Goal: Task Accomplishment & Management: Use online tool/utility

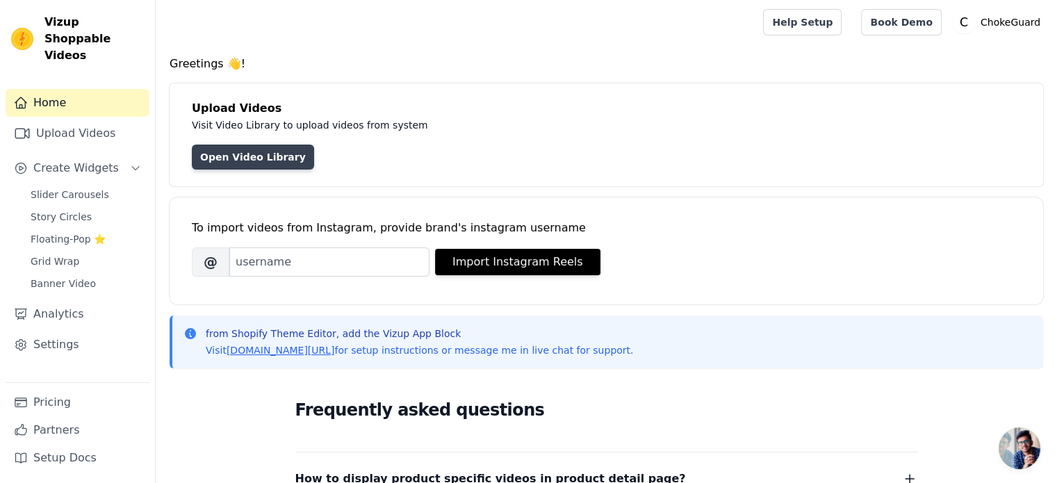
click at [272, 154] on link "Open Video Library" at bounding box center [253, 157] width 122 height 25
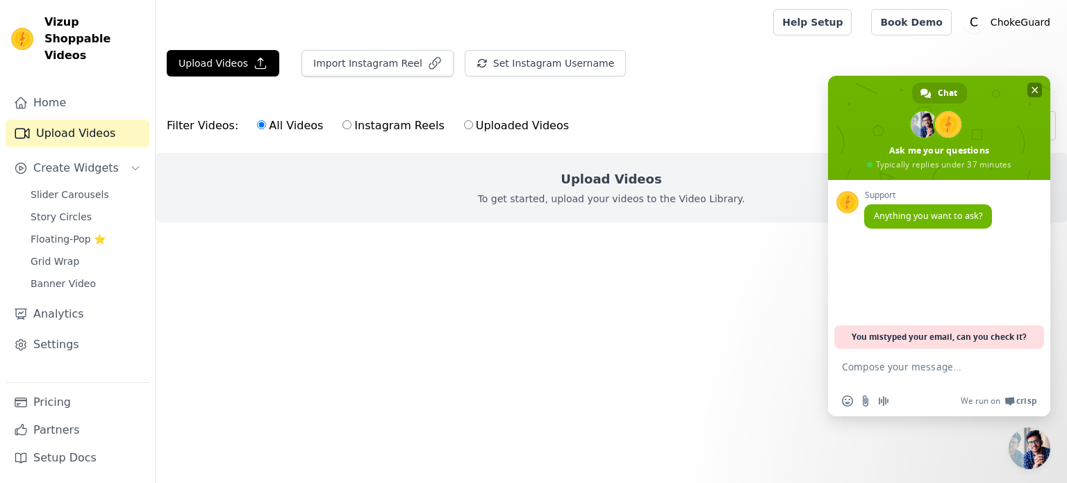
click at [1039, 91] on span "Close chat" at bounding box center [1035, 90] width 15 height 15
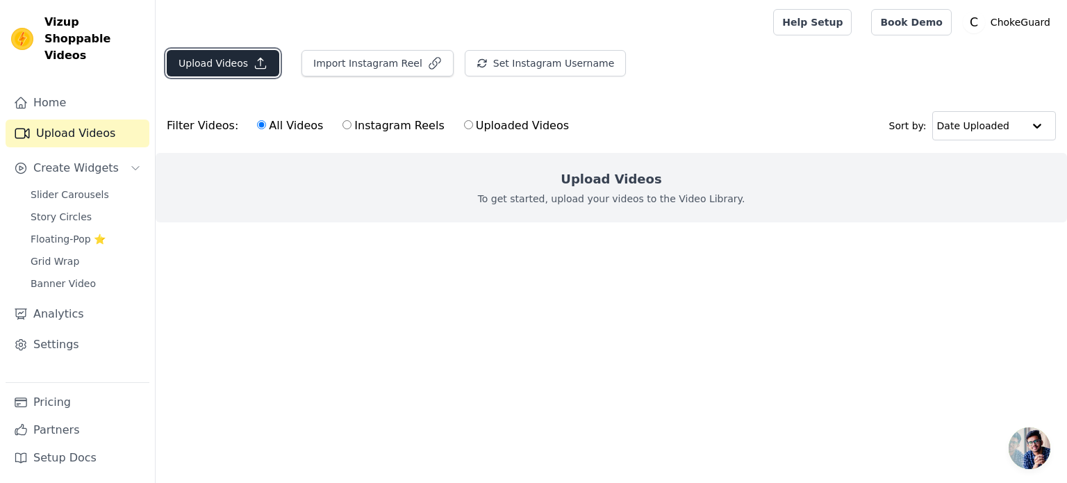
click at [231, 63] on button "Upload Videos" at bounding box center [223, 63] width 113 height 26
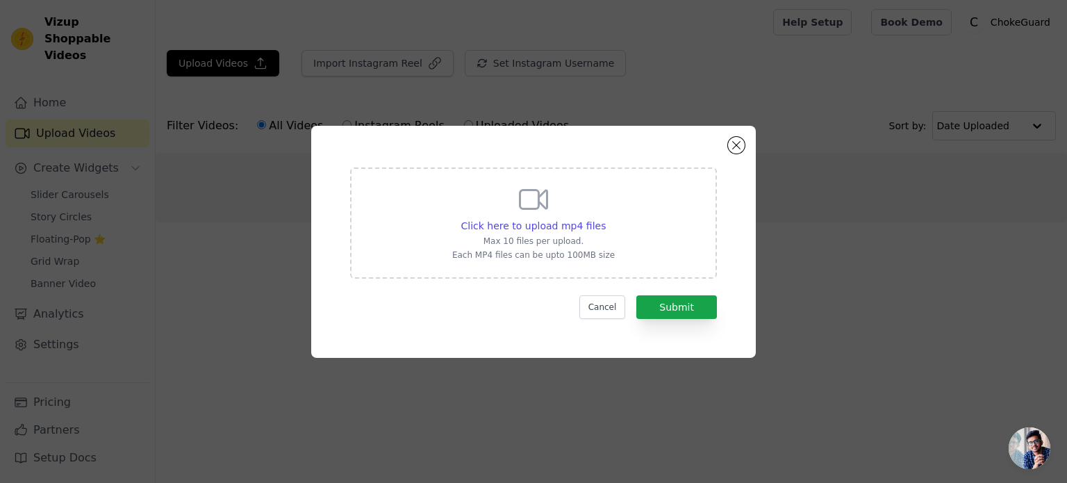
click at [511, 197] on div "Click here to upload mp4 files Max 10 files per upload. Each MP4 files can be u…" at bounding box center [533, 222] width 163 height 78
click at [605, 218] on input "Click here to upload mp4 files Max 10 files per upload. Each MP4 files can be u…" at bounding box center [605, 218] width 1 height 1
type input "C:\fakepath\0921(1).mp4"
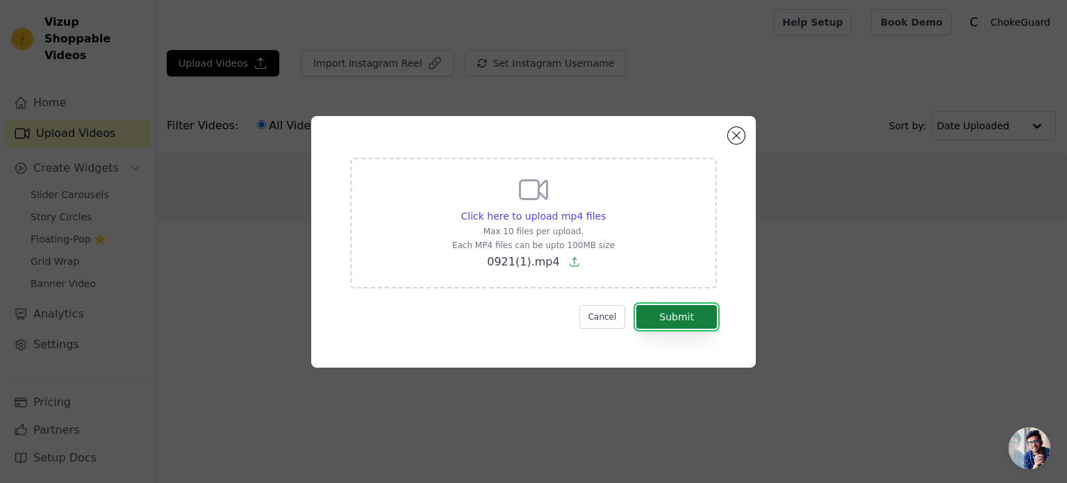
click at [665, 308] on button "Submit" at bounding box center [676, 317] width 81 height 24
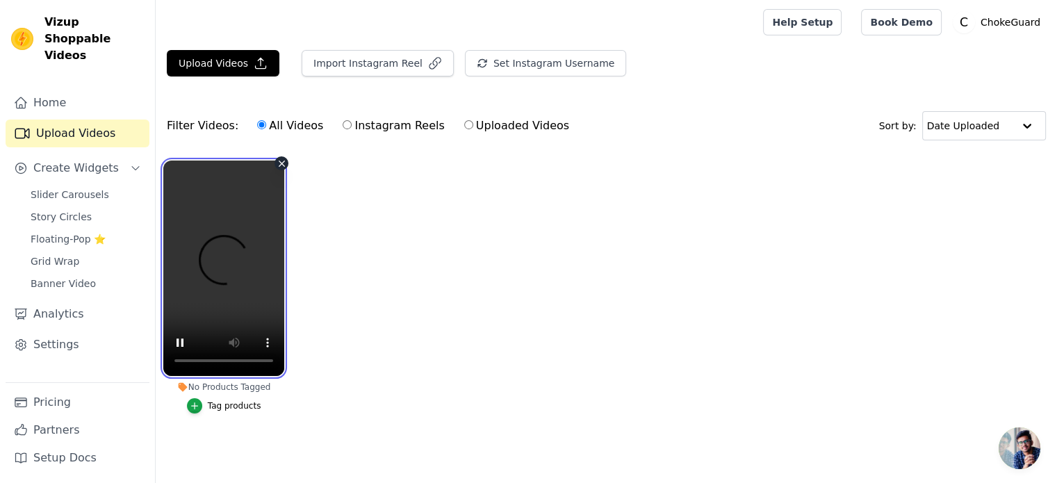
click at [197, 200] on video at bounding box center [223, 267] width 121 height 215
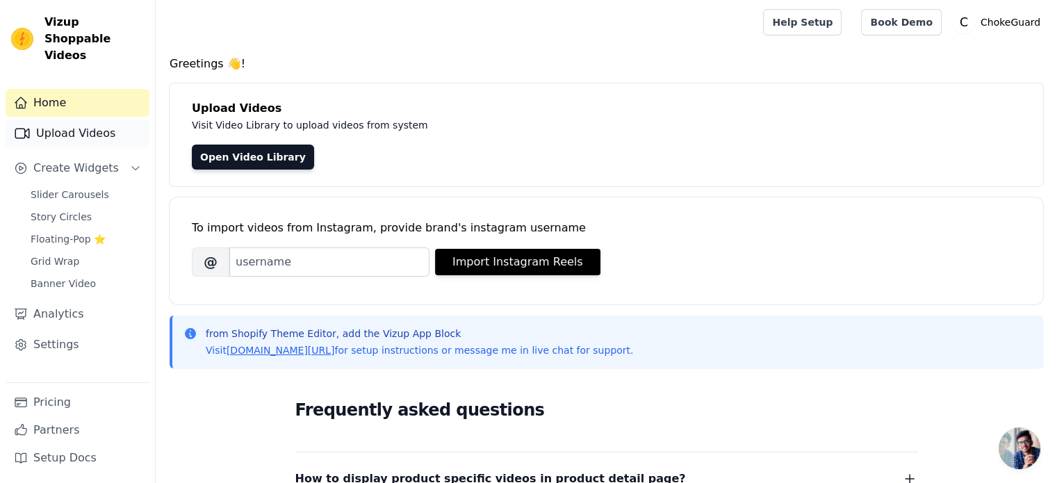
click at [94, 120] on link "Upload Videos" at bounding box center [78, 134] width 144 height 28
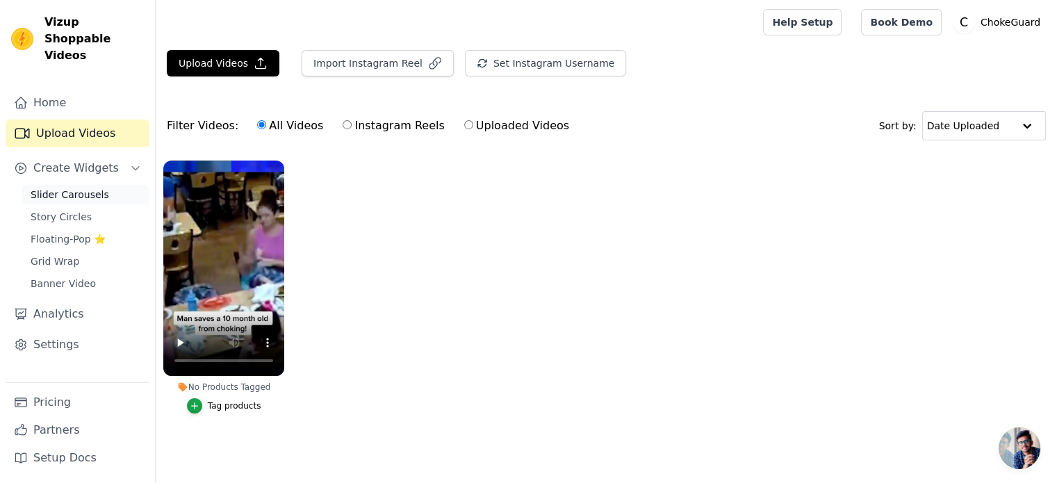
click at [67, 188] on span "Slider Carousels" at bounding box center [70, 195] width 79 height 14
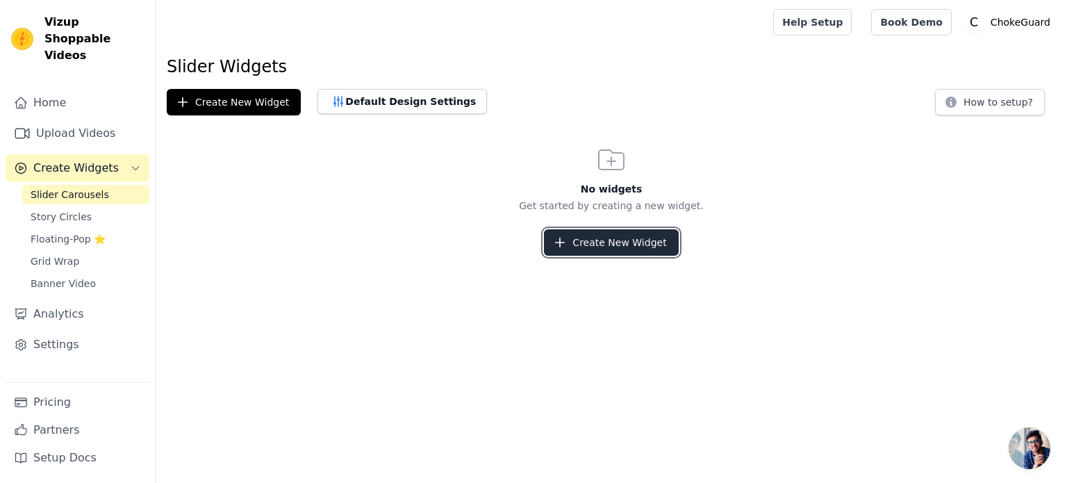
click at [605, 242] on button "Create New Widget" at bounding box center [611, 242] width 134 height 26
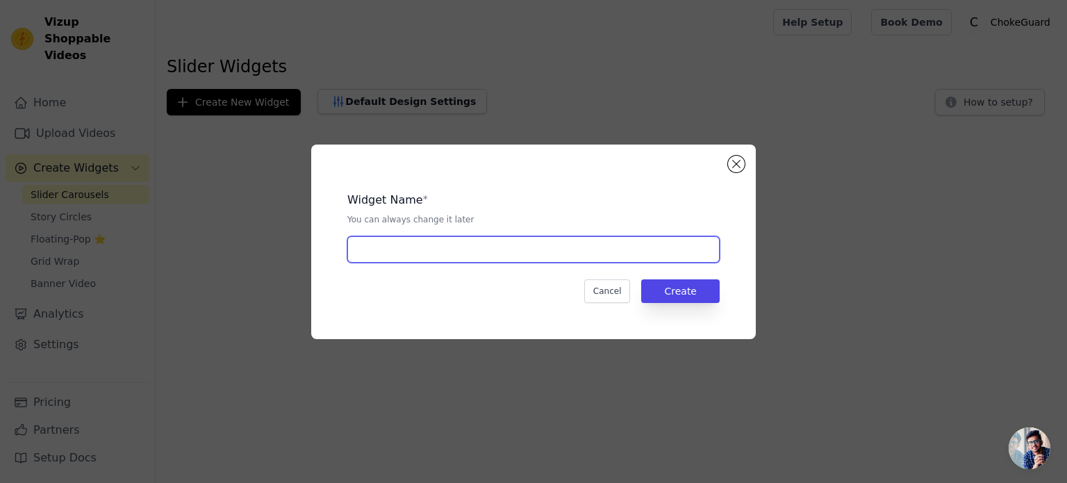
click at [558, 241] on input "text" at bounding box center [533, 249] width 372 height 26
type input "Vid Carousel Stories"
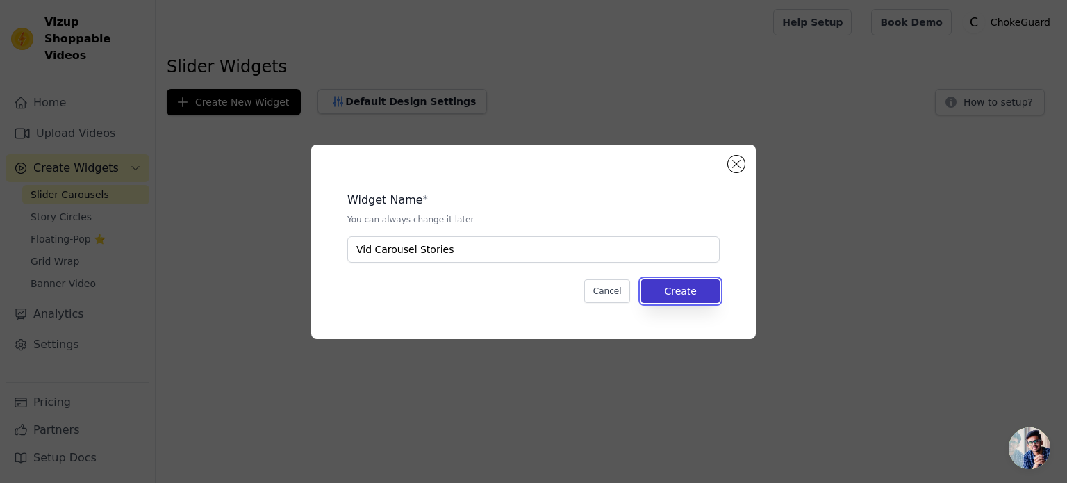
click at [656, 284] on button "Create" at bounding box center [680, 291] width 79 height 24
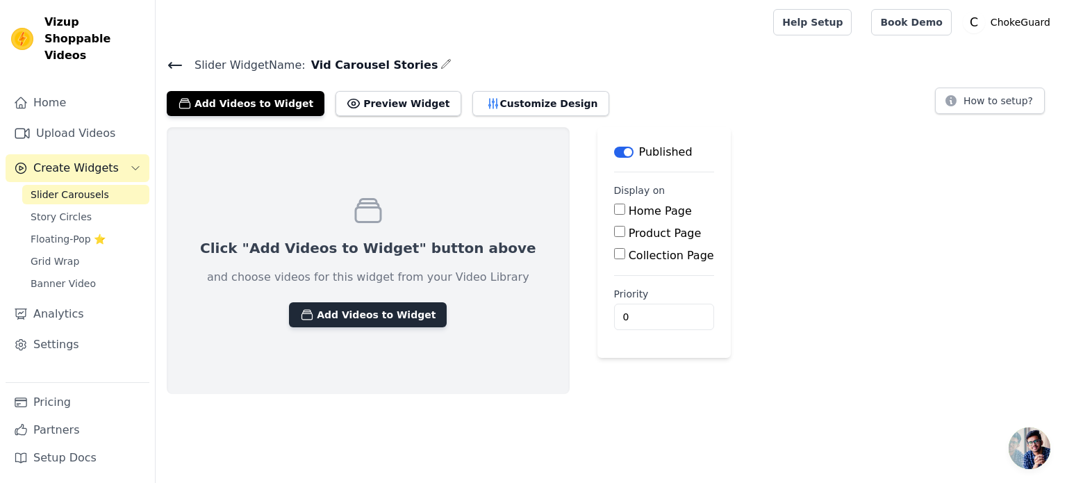
click at [361, 309] on button "Add Videos to Widget" at bounding box center [368, 314] width 158 height 25
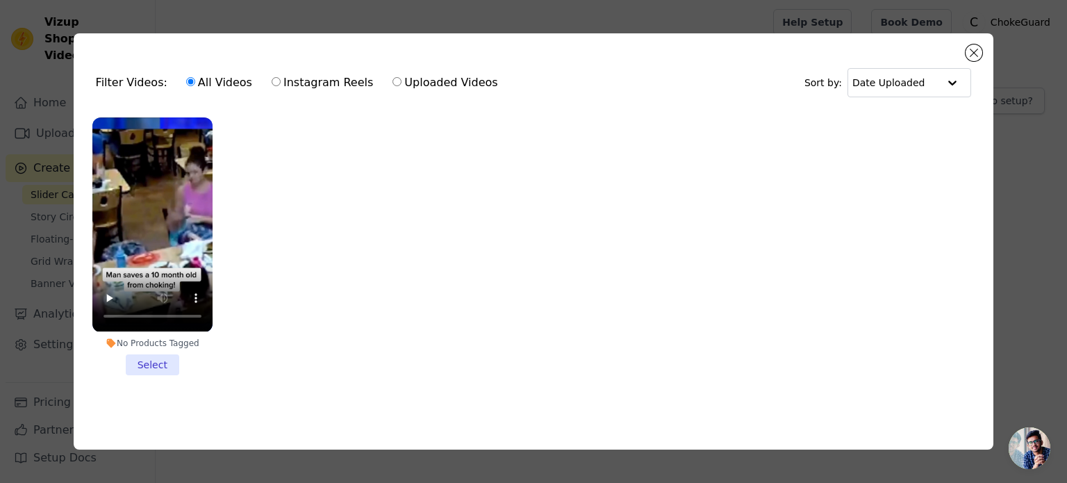
click at [153, 356] on li "No Products Tagged Select" at bounding box center [152, 245] width 120 height 257
click at [0, 0] on input "No Products Tagged Select" at bounding box center [0, 0] width 0 height 0
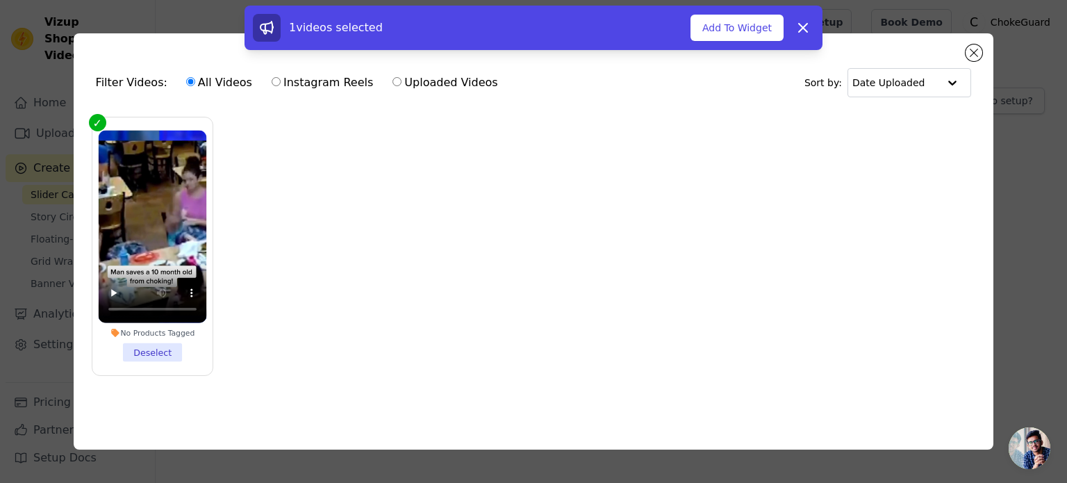
click at [740, 8] on div "1 videos selected Add To Widget Dismiss" at bounding box center [534, 28] width 578 height 44
click at [732, 35] on button "Add To Widget" at bounding box center [737, 28] width 93 height 26
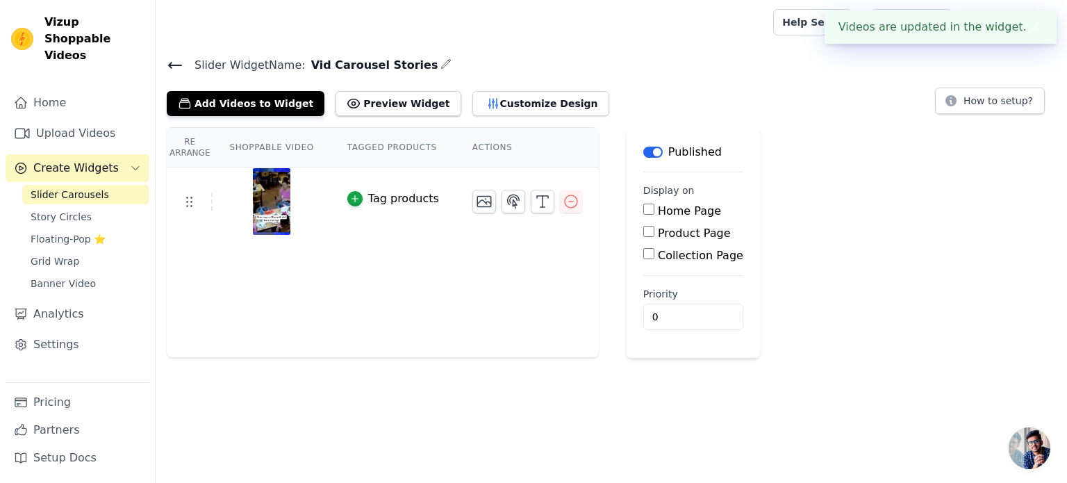
click at [1032, 24] on button "✖" at bounding box center [1035, 27] width 16 height 17
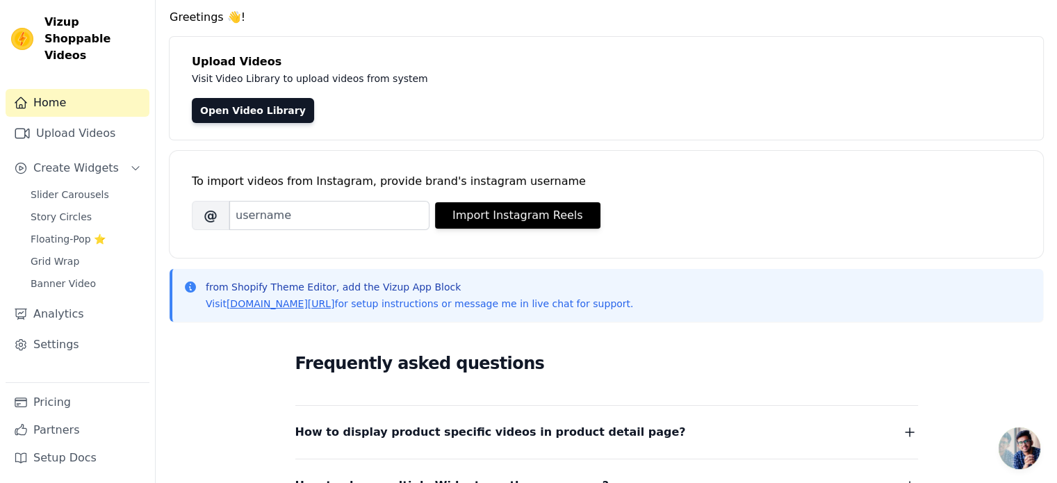
scroll to position [47, 0]
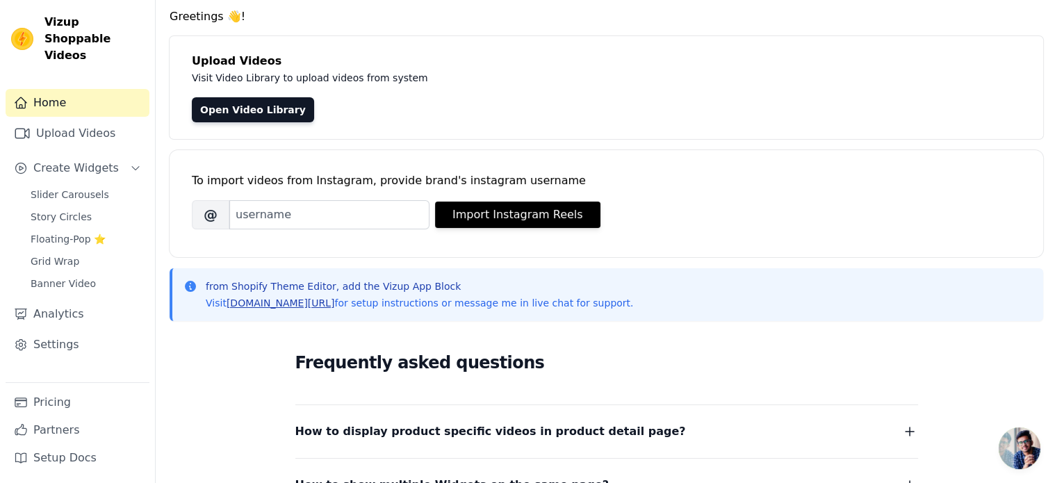
click at [282, 305] on link "[DOMAIN_NAME][URL]" at bounding box center [281, 302] width 108 height 11
click at [523, 147] on div "Greetings 👋! Upload Videos Visit Video Library to upload videos from system Ope…" at bounding box center [606, 370] width 901 height 724
click at [74, 188] on span "Slider Carousels" at bounding box center [70, 195] width 79 height 14
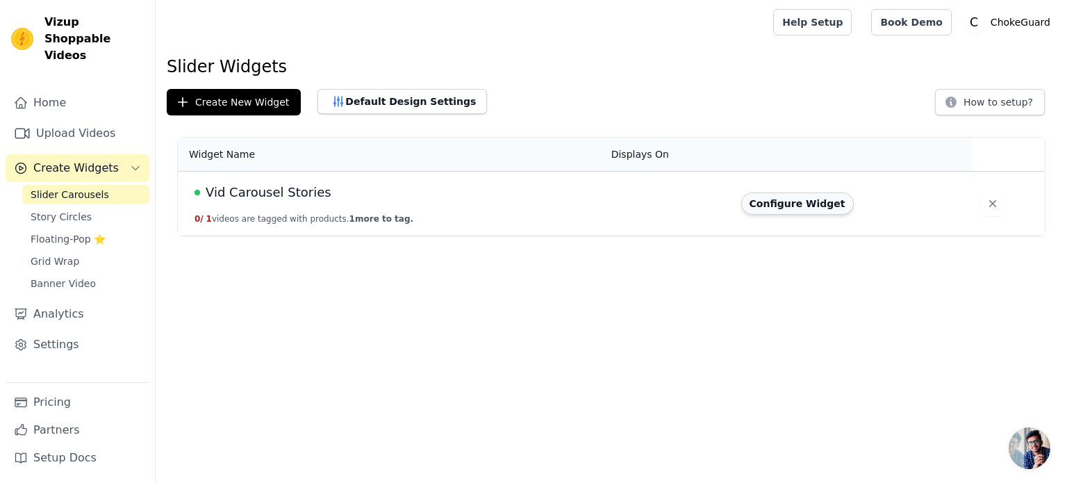
click at [783, 206] on button "Configure Widget" at bounding box center [797, 203] width 113 height 22
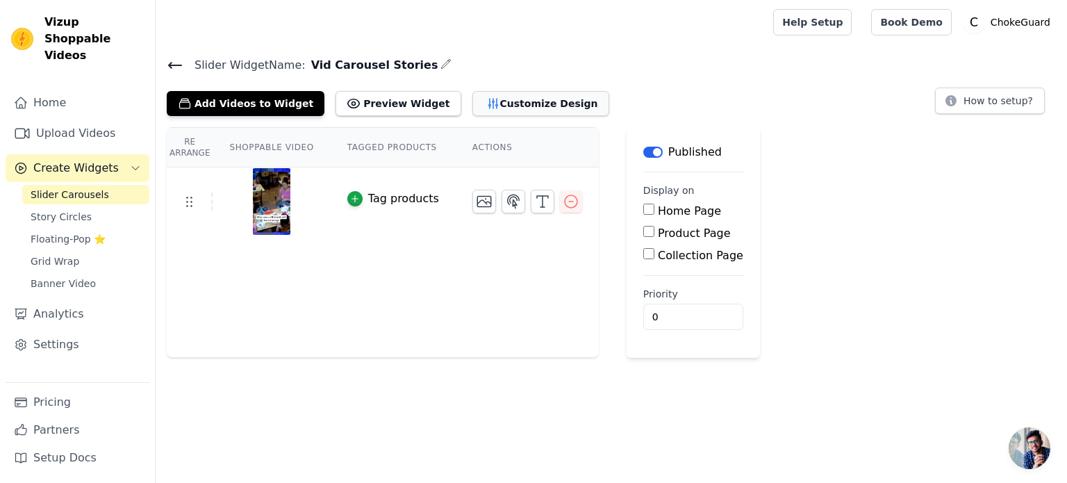
click at [500, 103] on button "Customize Design" at bounding box center [540, 103] width 137 height 25
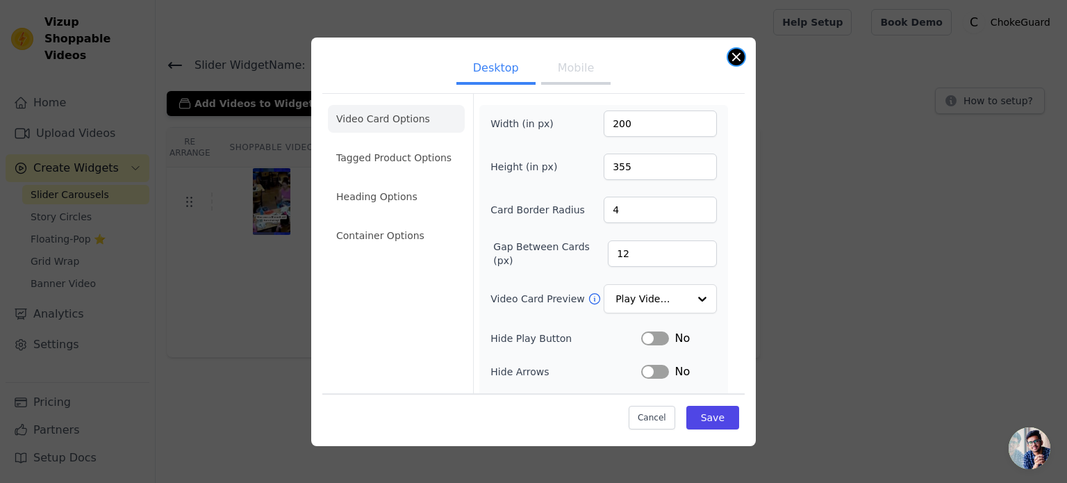
click at [732, 54] on button "Close modal" at bounding box center [736, 57] width 17 height 17
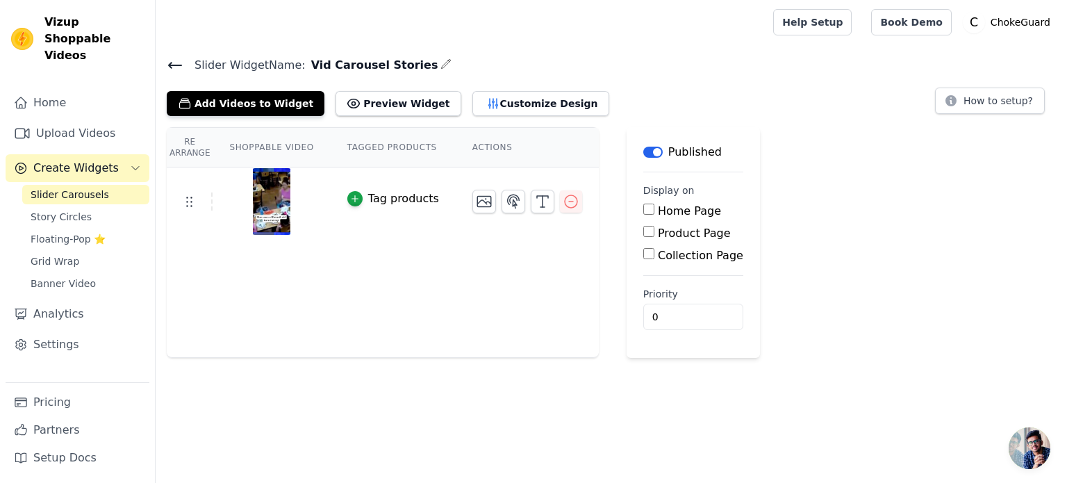
click at [643, 229] on input "Product Page" at bounding box center [648, 231] width 11 height 11
checkbox input "true"
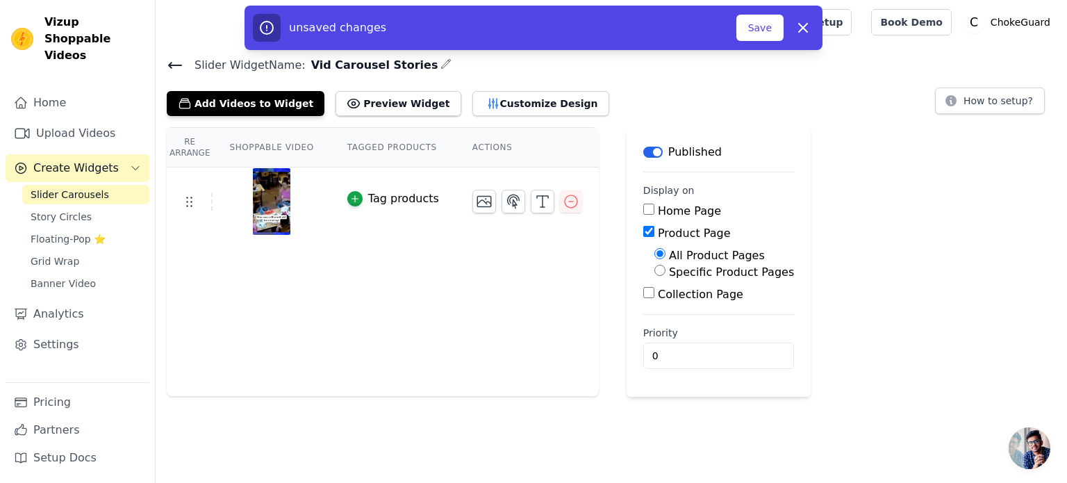
click at [643, 295] on input "Collection Page" at bounding box center [648, 292] width 11 height 11
checkbox input "true"
click at [643, 208] on input "Home Page" at bounding box center [648, 209] width 11 height 11
checkbox input "true"
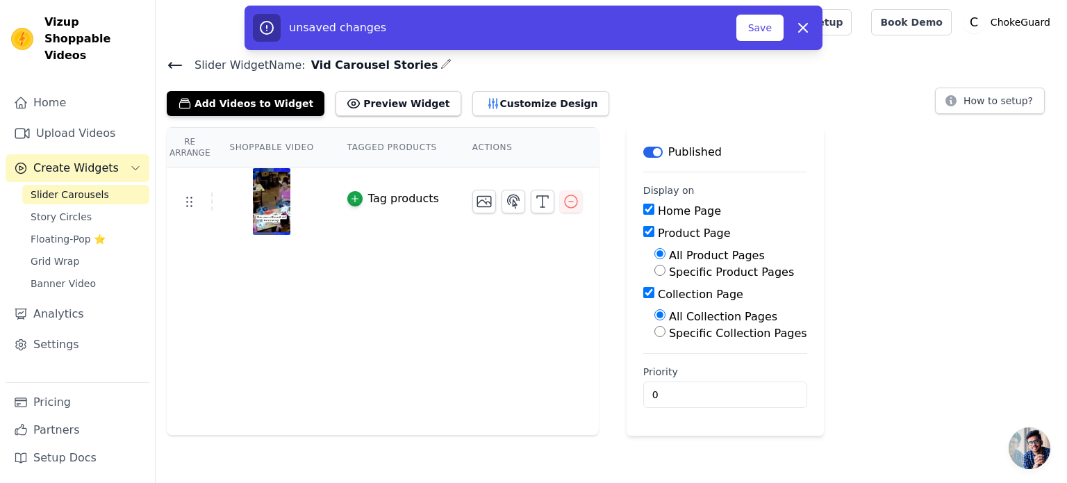
click at [643, 299] on div "Collection Page" at bounding box center [725, 294] width 164 height 17
click at [643, 293] on input "Collection Page" at bounding box center [648, 292] width 11 height 11
checkbox input "false"
click at [655, 273] on input "Specific Product Pages" at bounding box center [660, 270] width 11 height 11
radio input "true"
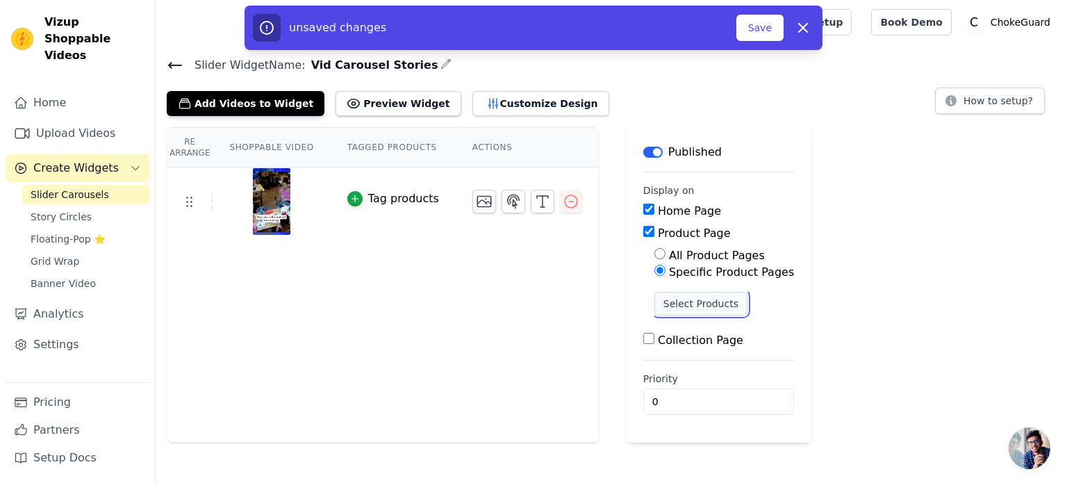
click at [655, 305] on button "Select Products" at bounding box center [701, 304] width 93 height 24
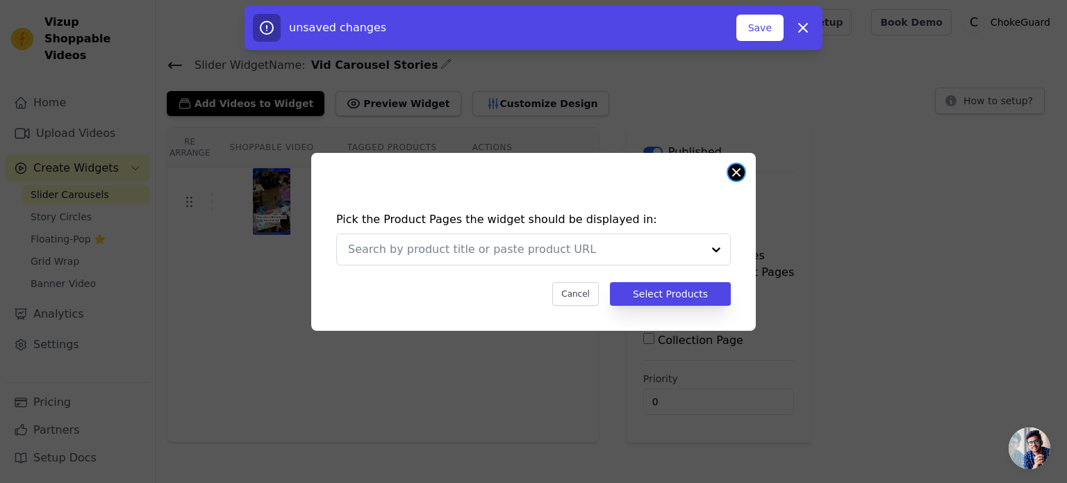
click at [735, 170] on button "Close modal" at bounding box center [736, 172] width 17 height 17
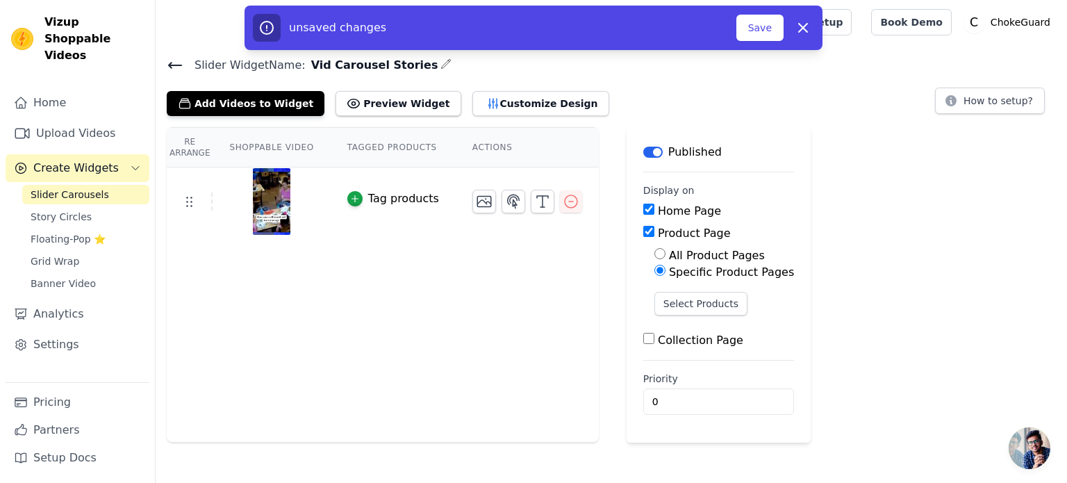
click at [655, 249] on input "All Product Pages" at bounding box center [660, 253] width 11 height 11
radio input "true"
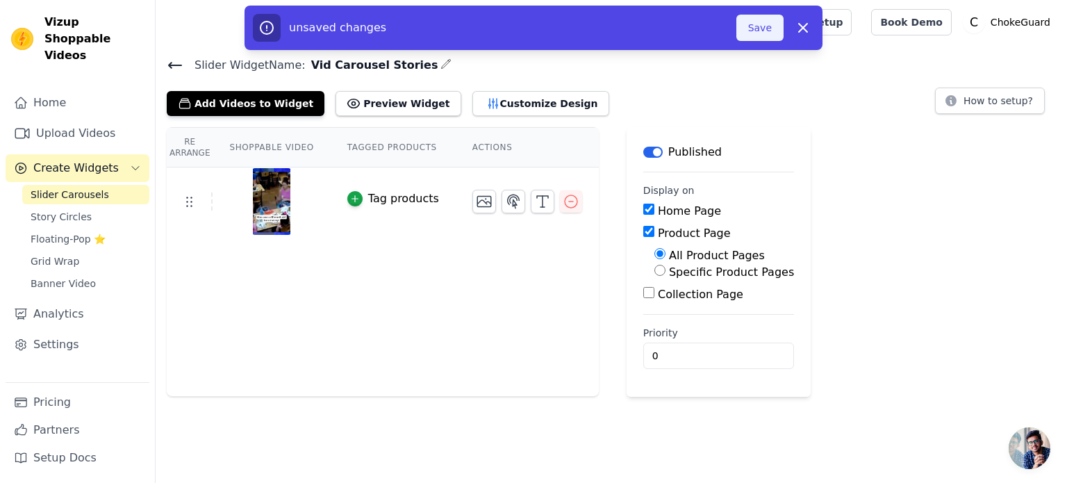
click at [752, 19] on button "Save" at bounding box center [759, 28] width 47 height 26
click at [773, 30] on button "Save" at bounding box center [759, 28] width 47 height 26
